Goal: Book appointment/travel/reservation

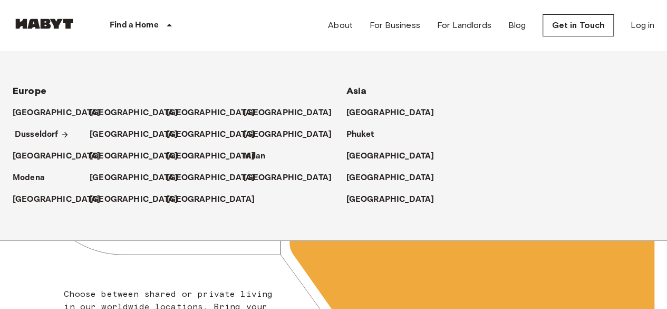
click at [54, 137] on p "Dusseldorf" at bounding box center [37, 134] width 44 height 13
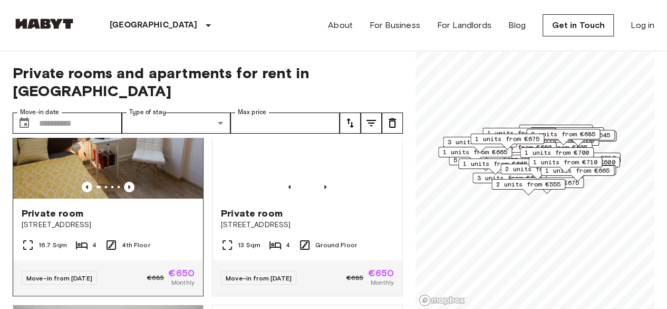
scroll to position [53, 0]
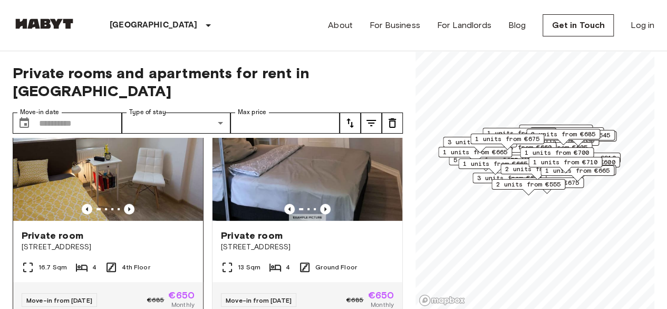
click at [152, 141] on img at bounding box center [108, 157] width 190 height 127
